Goal: Complete application form

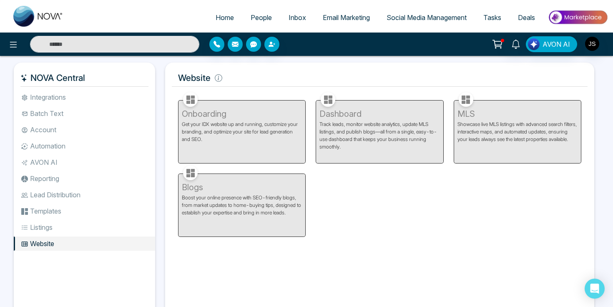
click at [341, 24] on link "Email Marketing" at bounding box center [346, 18] width 64 height 16
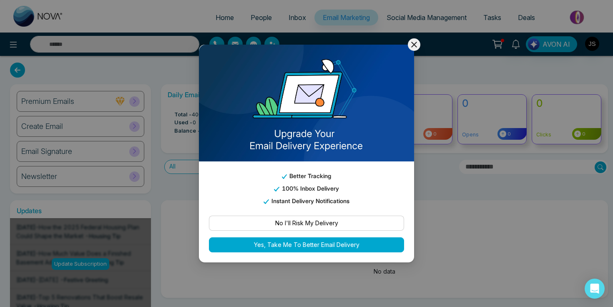
click at [341, 241] on button "Yes, Take Me To Better Email Delivery" at bounding box center [306, 244] width 195 height 15
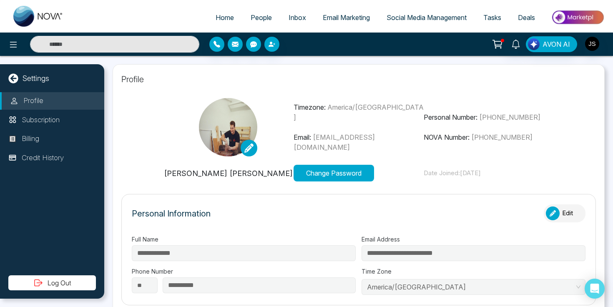
type input "**********"
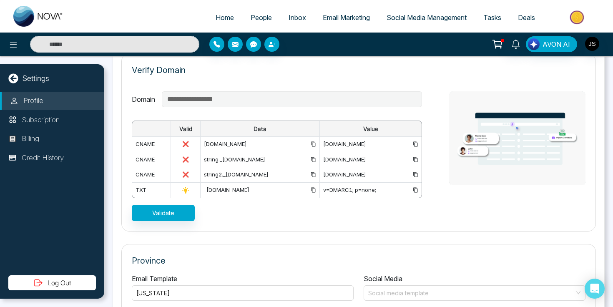
scroll to position [627, 0]
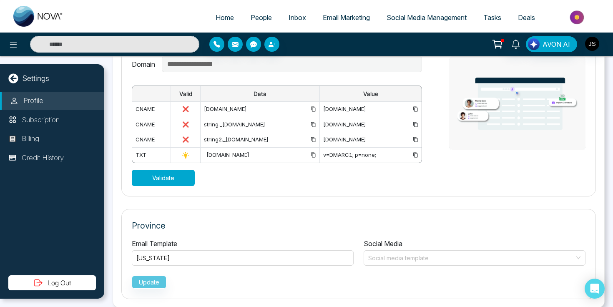
click at [152, 173] on button "Validate" at bounding box center [163, 178] width 63 height 16
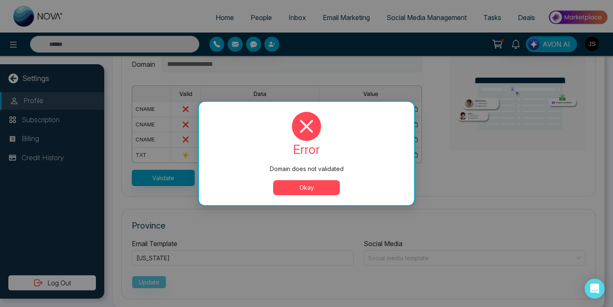
click at [297, 193] on button "Okay" at bounding box center [306, 187] width 67 height 15
